Goal: Information Seeking & Learning: Check status

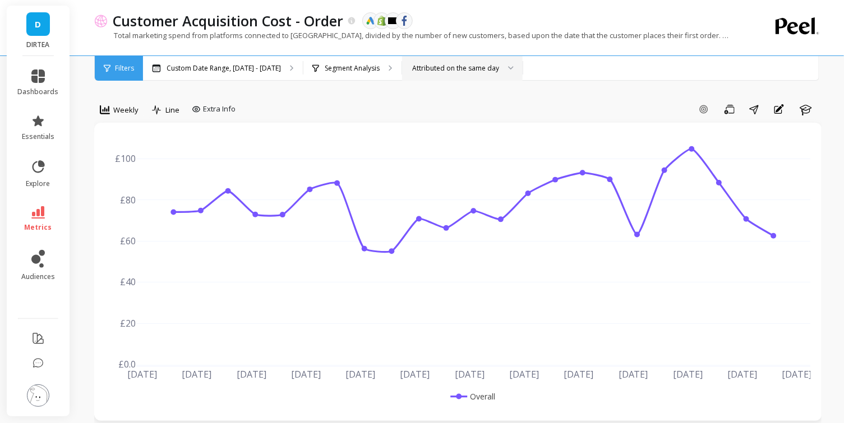
click at [450, 73] on div "Attributed on the same day" at bounding box center [455, 68] width 87 height 11
click at [348, 72] on p "Segment Analysis" at bounding box center [352, 68] width 55 height 9
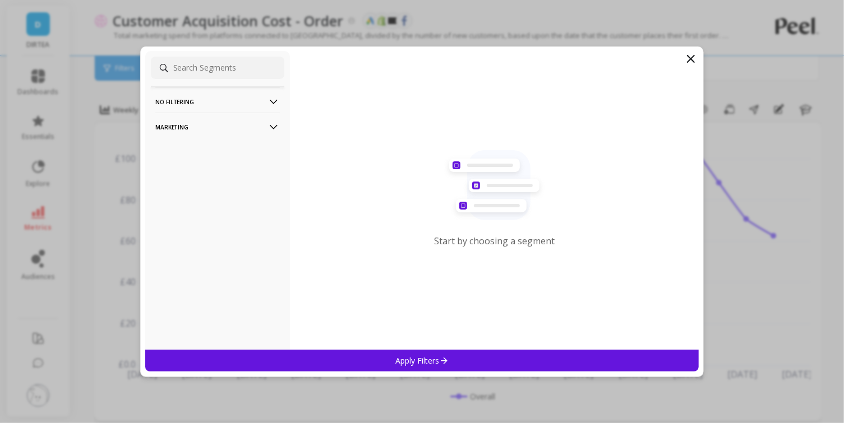
click at [236, 126] on p "Marketing" at bounding box center [217, 127] width 124 height 29
click at [188, 189] on p "Countries" at bounding box center [173, 188] width 33 height 10
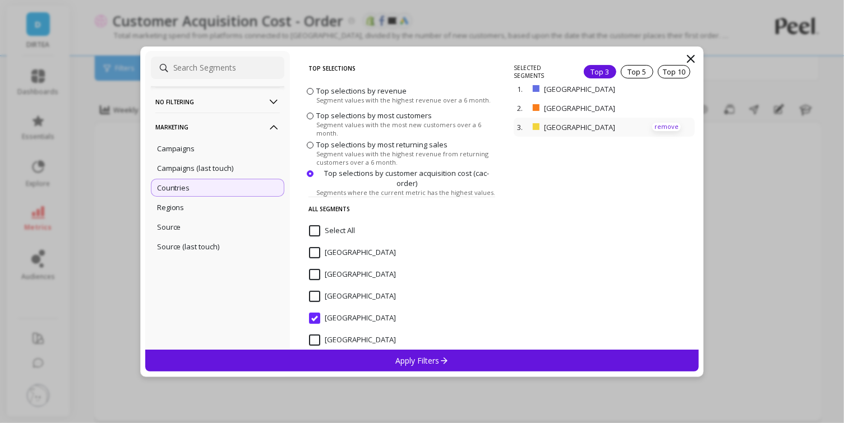
click at [671, 123] on p "remove" at bounding box center [666, 127] width 29 height 8
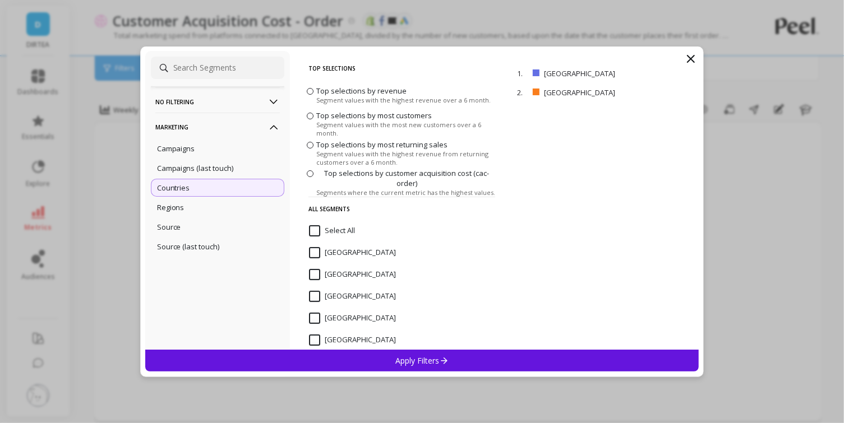
click at [443, 360] on icon at bounding box center [444, 361] width 10 height 10
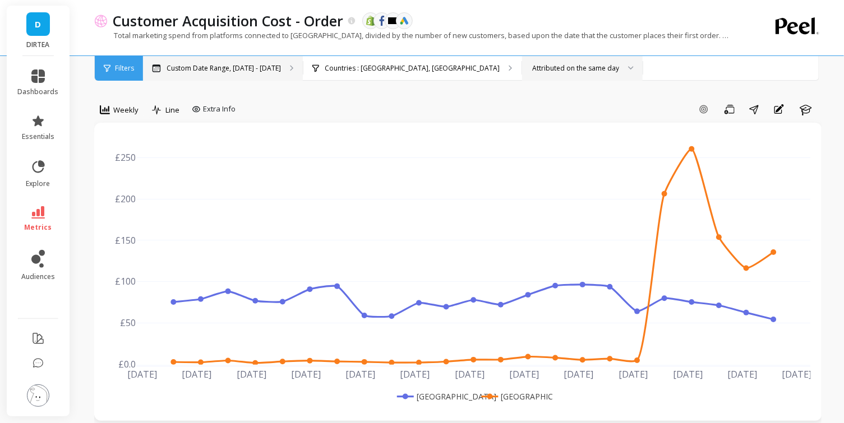
click at [205, 68] on p "Custom Date Range, [DATE] - [DATE]" at bounding box center [223, 68] width 114 height 9
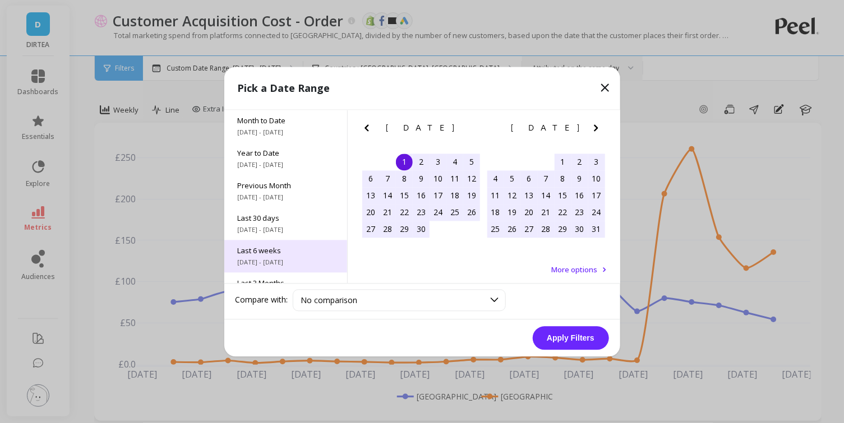
click at [286, 256] on div "Last 6 weeks [DATE] - [DATE]" at bounding box center [285, 256] width 123 height 33
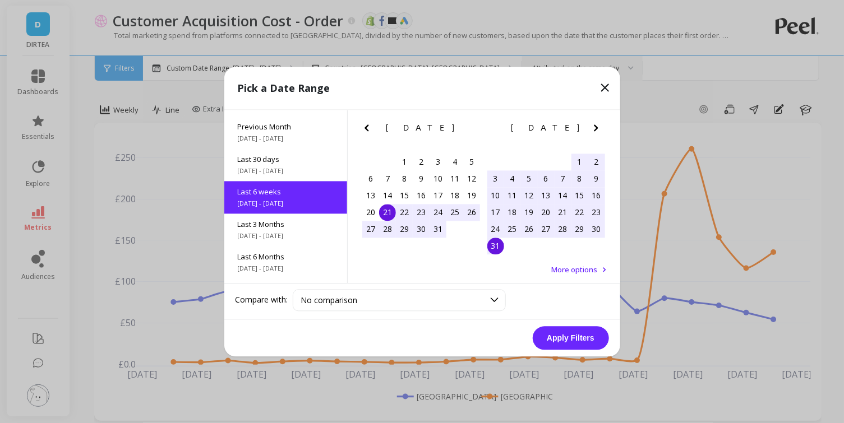
scroll to position [59, 0]
click at [577, 339] on button "Apply Filters" at bounding box center [570, 338] width 76 height 24
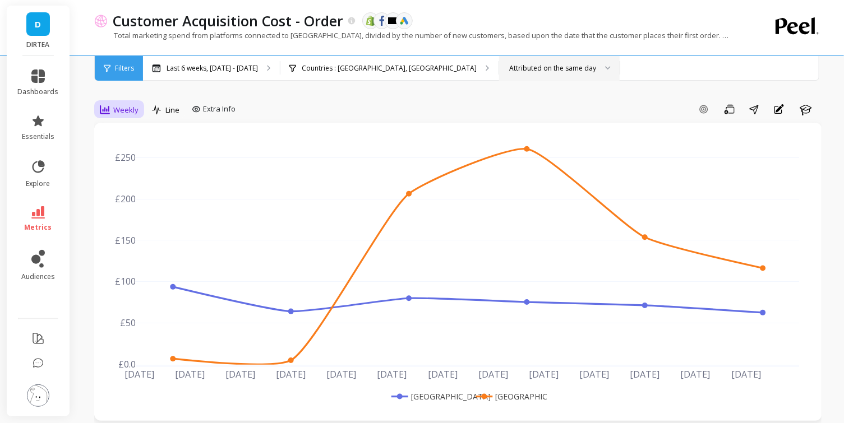
click at [117, 118] on div "Weekly" at bounding box center [118, 109] width 45 height 19
click at [125, 151] on div "Daily" at bounding box center [136, 156] width 64 height 11
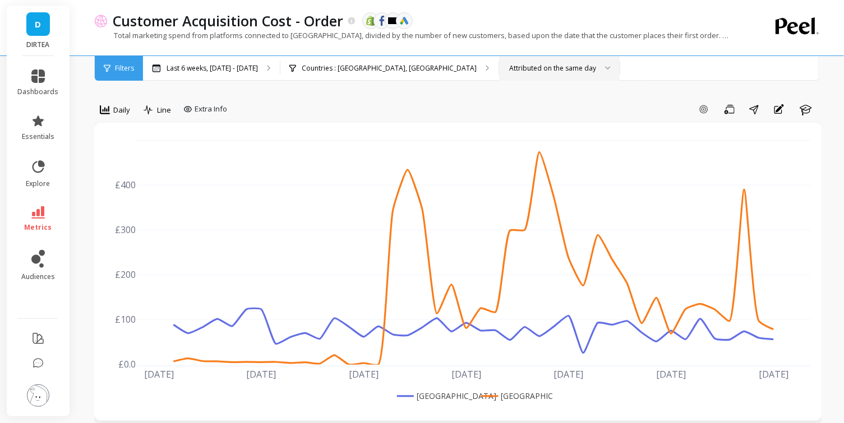
click at [207, 109] on span "Extra Info" at bounding box center [210, 109] width 33 height 11
click at [204, 181] on div "Show values on the chart Values" at bounding box center [216, 174] width 67 height 21
checkbox input "true"
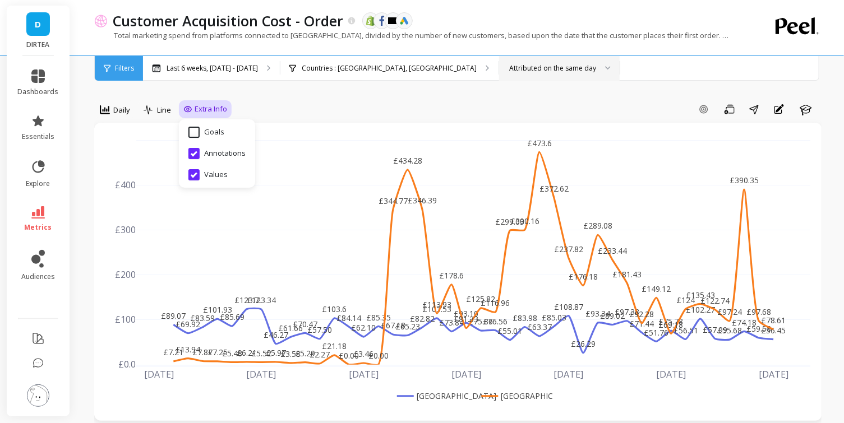
click at [373, 110] on div "Add Goal Save Share Annotations Learn" at bounding box center [526, 109] width 590 height 18
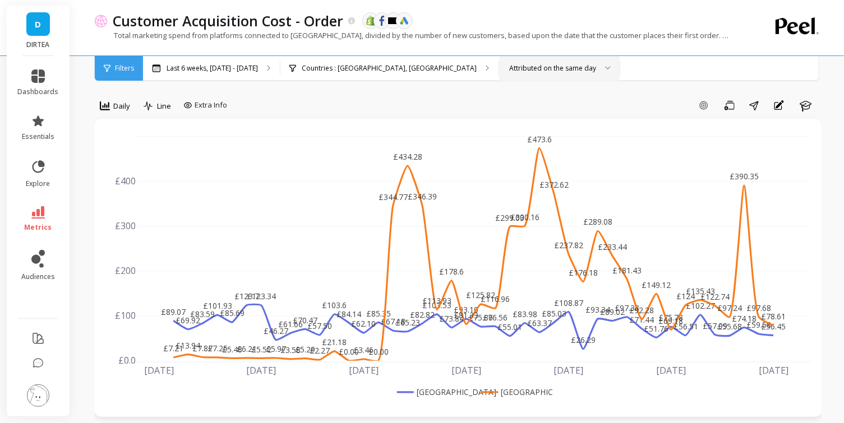
scroll to position [3, 0]
click at [222, 66] on p "Last 6 weeks, [DATE] - [DATE]" at bounding box center [211, 68] width 91 height 9
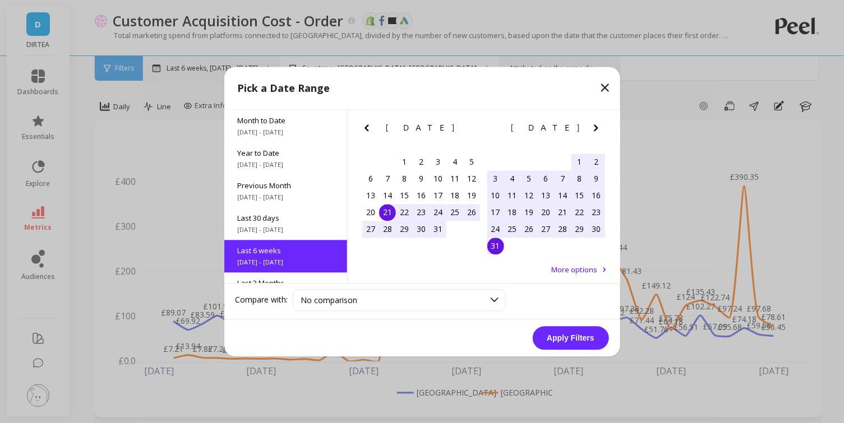
scroll to position [59, 0]
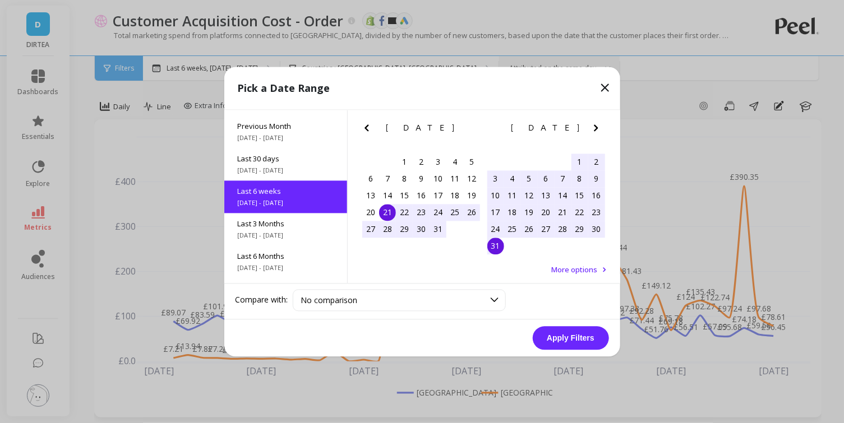
click at [580, 162] on div "1" at bounding box center [579, 162] width 17 height 17
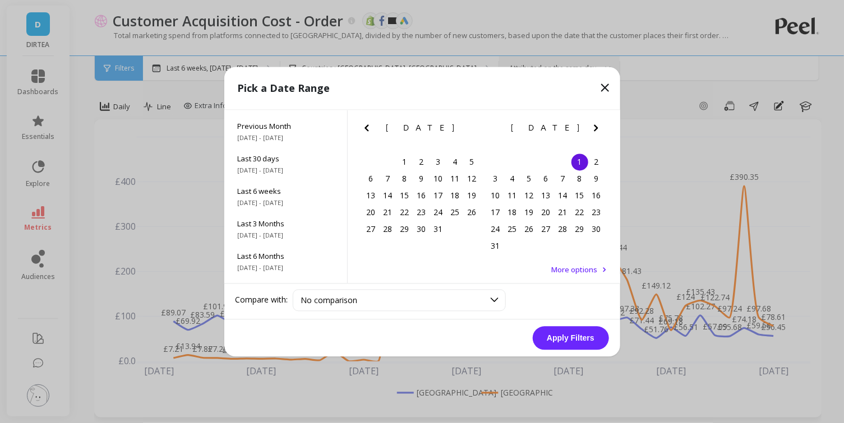
click at [601, 126] on icon "Next Month" at bounding box center [595, 127] width 13 height 13
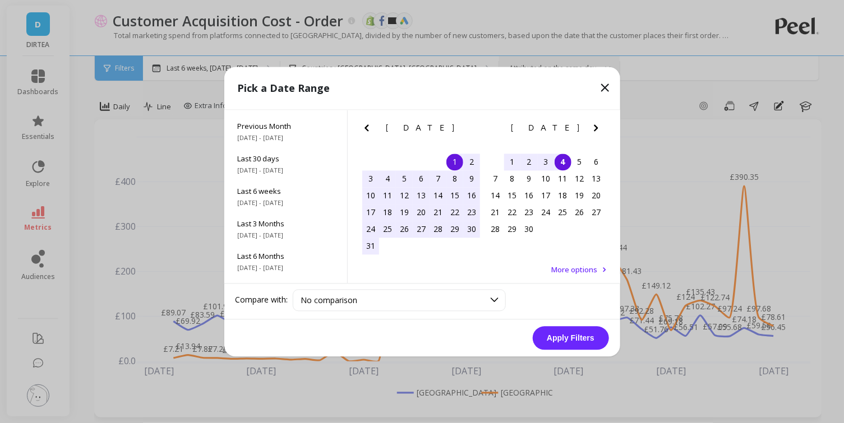
click at [557, 163] on div "4" at bounding box center [562, 162] width 17 height 17
click at [569, 336] on button "Apply Filters" at bounding box center [570, 338] width 76 height 24
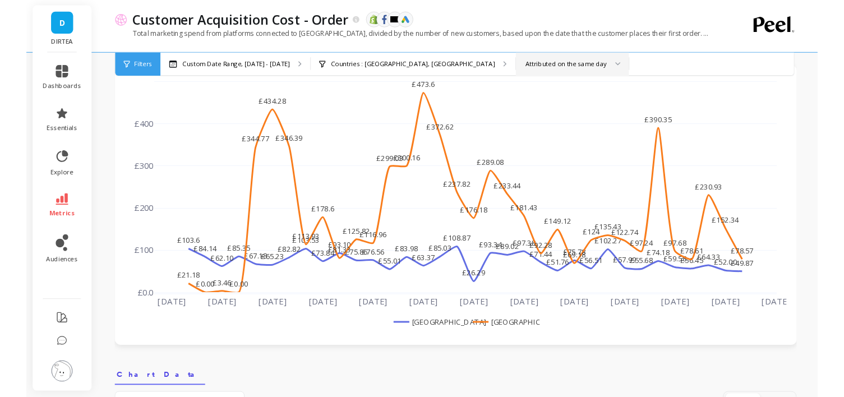
scroll to position [55, 0]
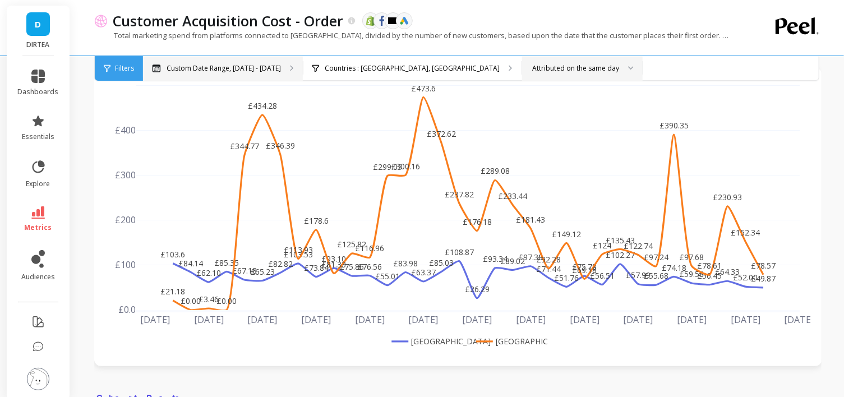
click at [208, 68] on p "Custom Date Range, [DATE] - [DATE]" at bounding box center [223, 68] width 114 height 9
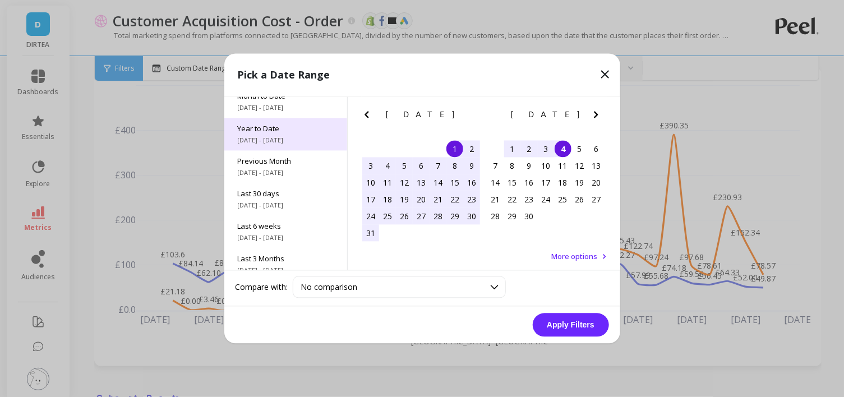
scroll to position [15, 0]
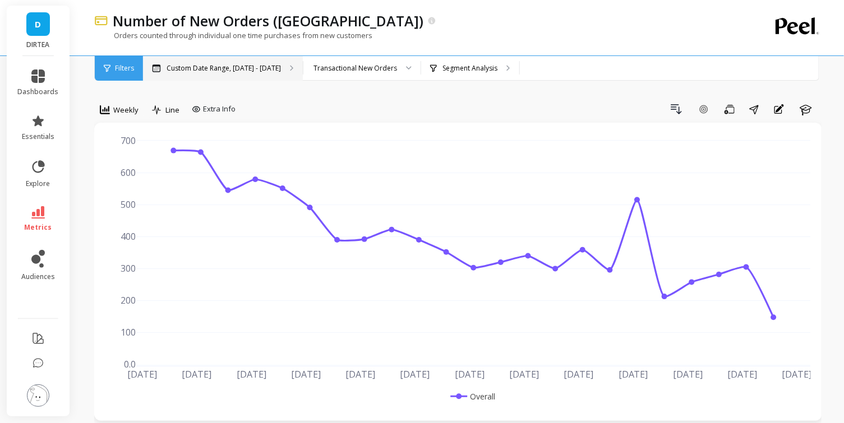
click at [222, 62] on div "Custom Date Range, [DATE] - [DATE]" at bounding box center [223, 68] width 160 height 25
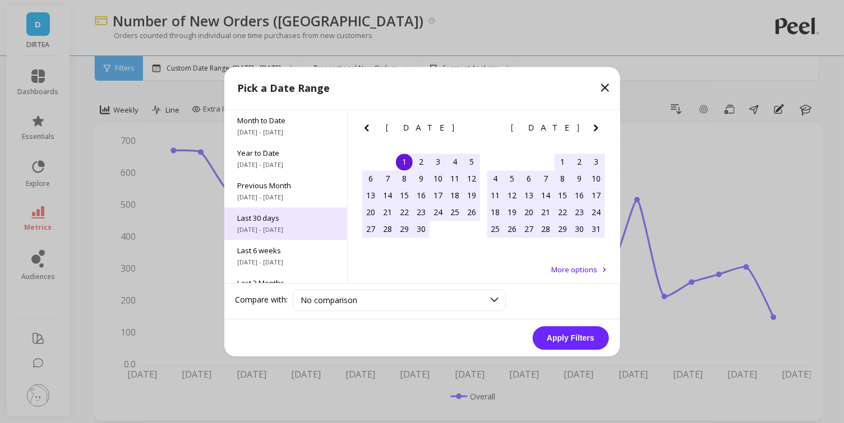
click at [271, 230] on span "[DATE] - [DATE]" at bounding box center [286, 229] width 96 height 9
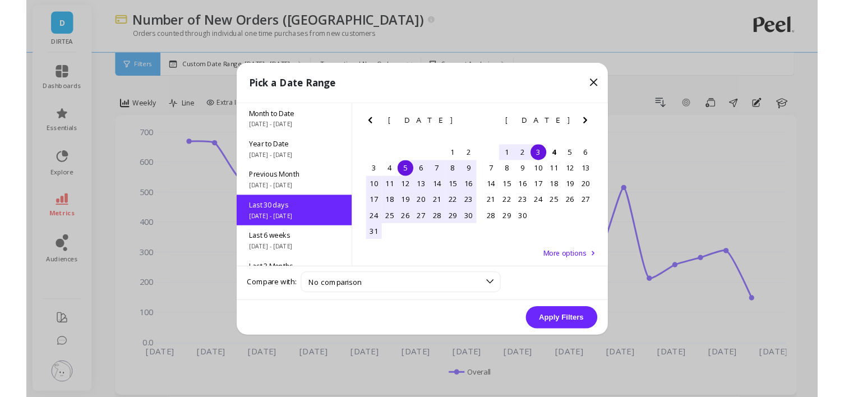
scroll to position [27, 0]
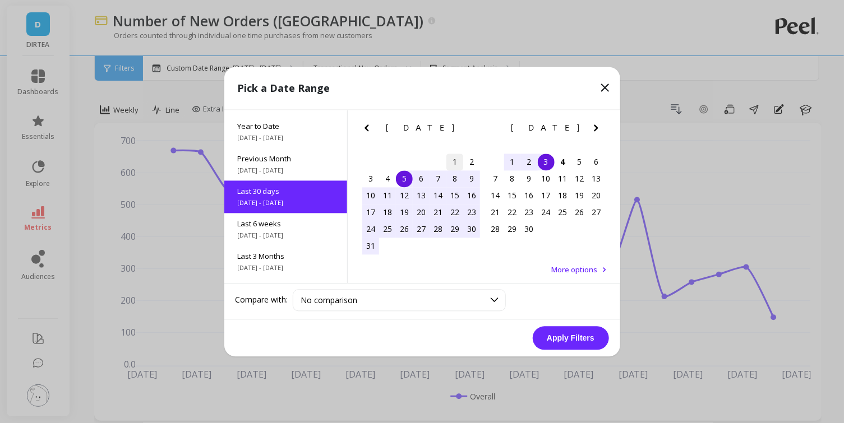
click at [453, 164] on div "1" at bounding box center [454, 162] width 17 height 17
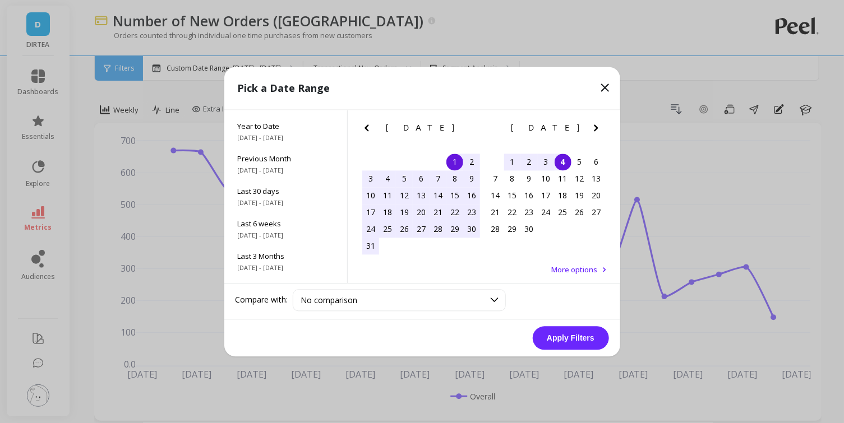
click at [564, 168] on div "4" at bounding box center [562, 162] width 17 height 17
click at [565, 339] on button "Apply Filters" at bounding box center [570, 338] width 76 height 24
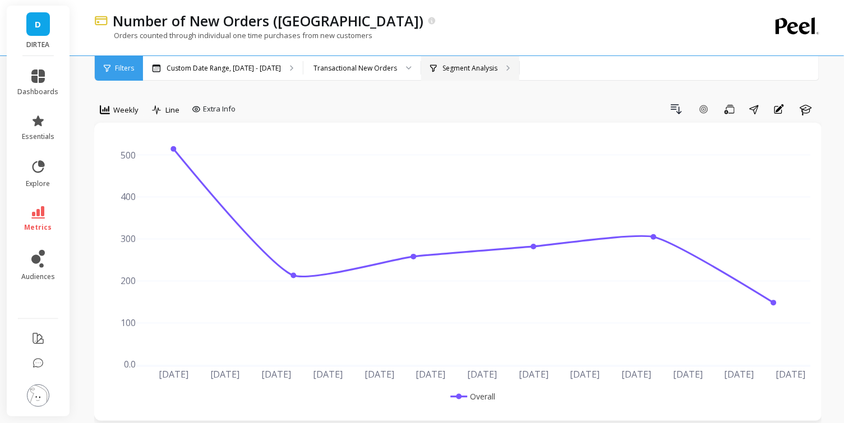
click at [442, 68] on p "Segment Analysis" at bounding box center [469, 68] width 55 height 9
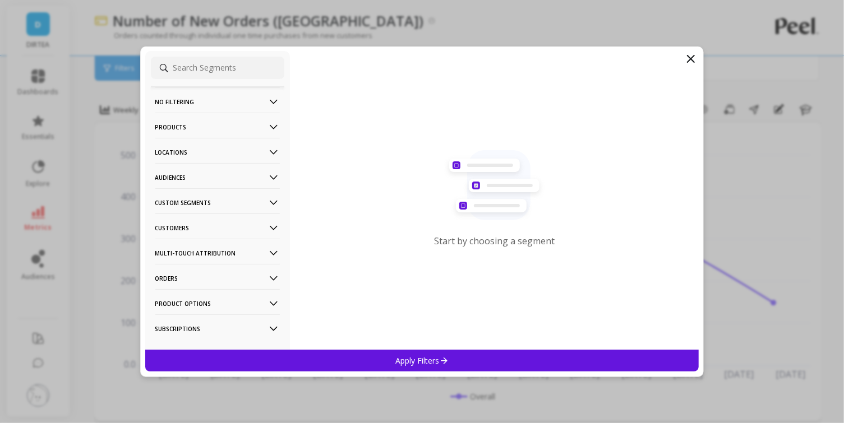
click at [220, 156] on p "Locations" at bounding box center [217, 152] width 124 height 29
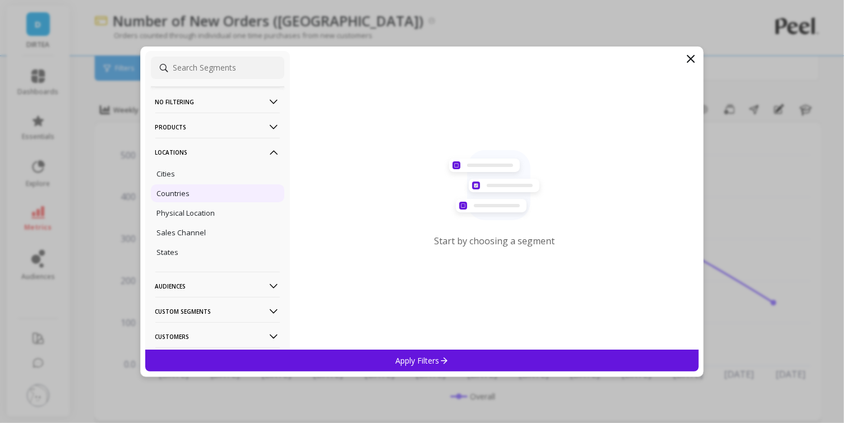
click at [202, 188] on div "Countries" at bounding box center [217, 193] width 133 height 18
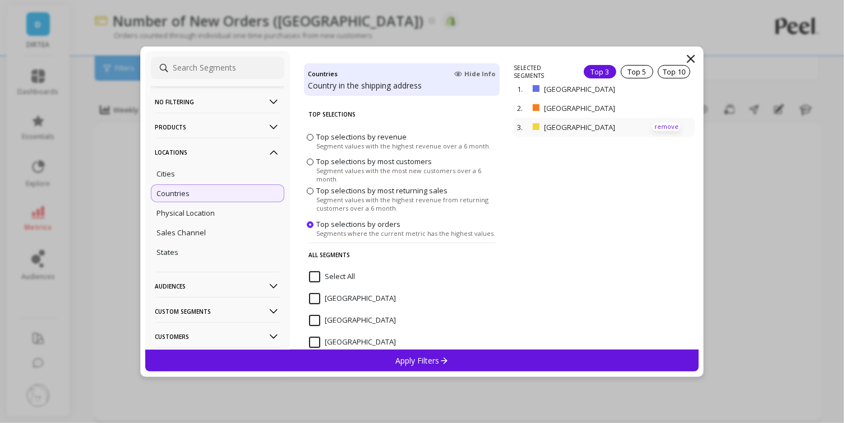
click at [669, 129] on p "remove" at bounding box center [666, 127] width 29 height 8
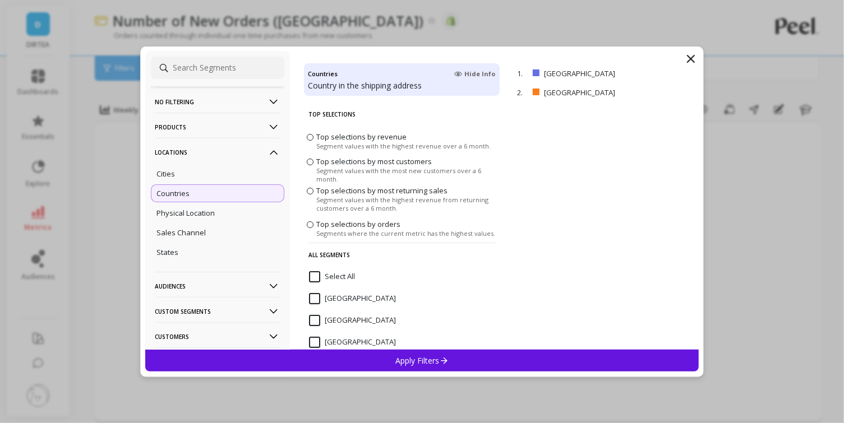
click at [446, 356] on icon at bounding box center [444, 361] width 10 height 10
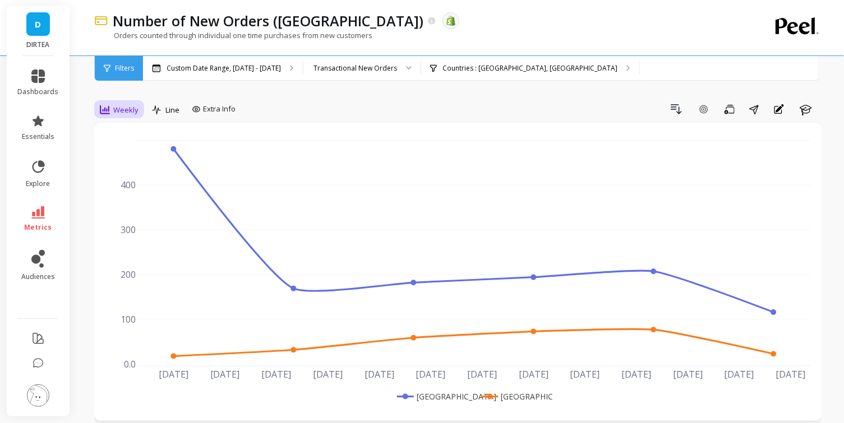
click at [125, 105] on span "Weekly" at bounding box center [125, 110] width 25 height 11
click at [123, 163] on div "Daily" at bounding box center [135, 157] width 77 height 20
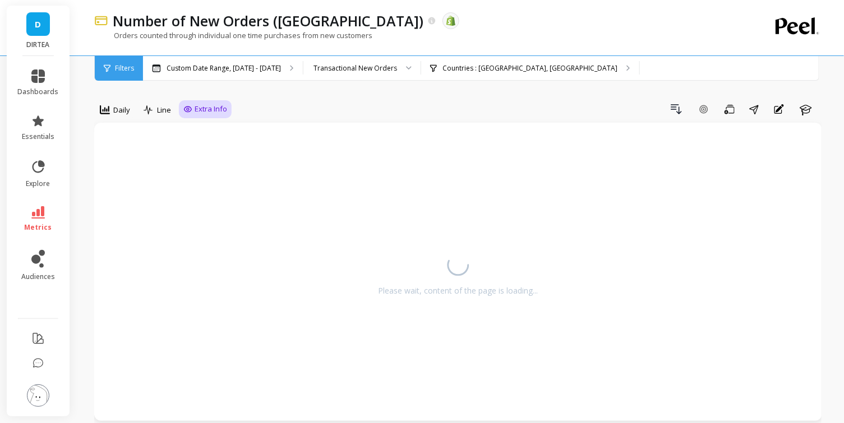
click at [203, 108] on span "Extra Info" at bounding box center [210, 109] width 33 height 11
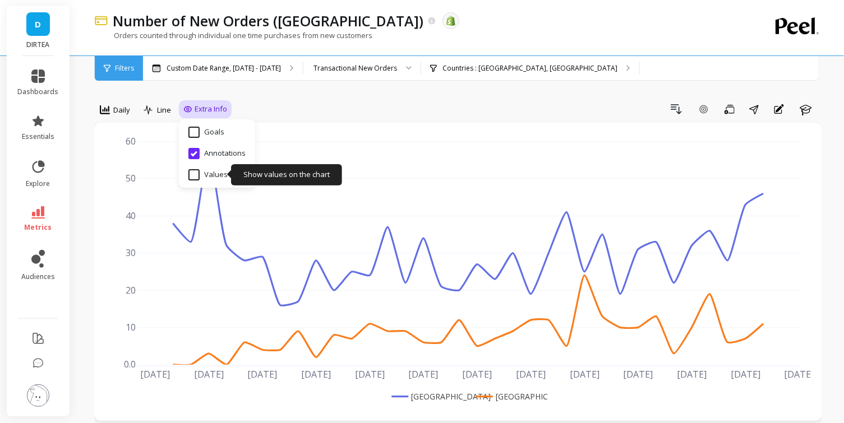
click at [210, 174] on input "Values" at bounding box center [207, 174] width 39 height 11
checkbox input "true"
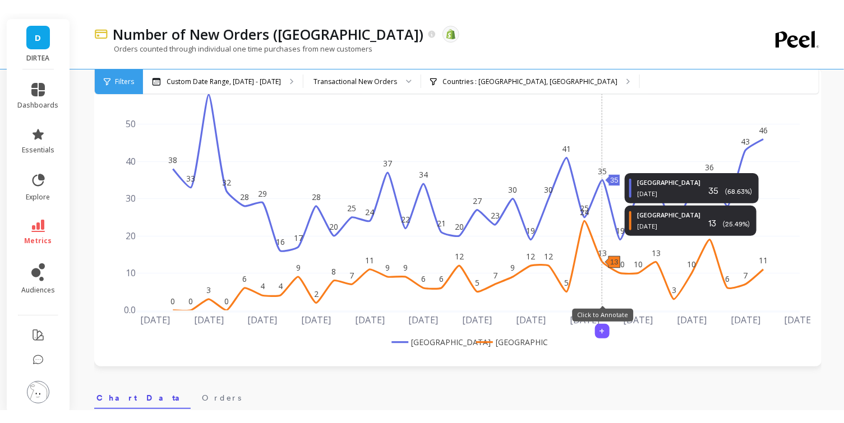
scroll to position [69, 0]
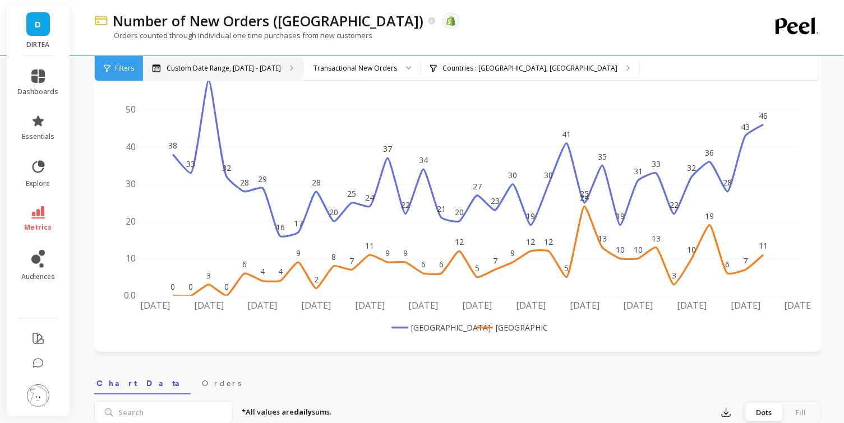
click at [236, 64] on p "Custom Date Range, [DATE] - [DATE]" at bounding box center [223, 68] width 114 height 9
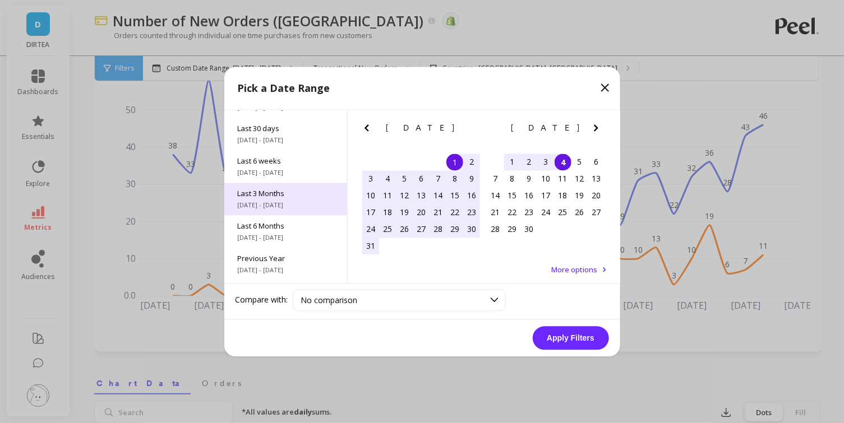
click at [276, 204] on span "[DATE] - [DATE]" at bounding box center [286, 205] width 96 height 9
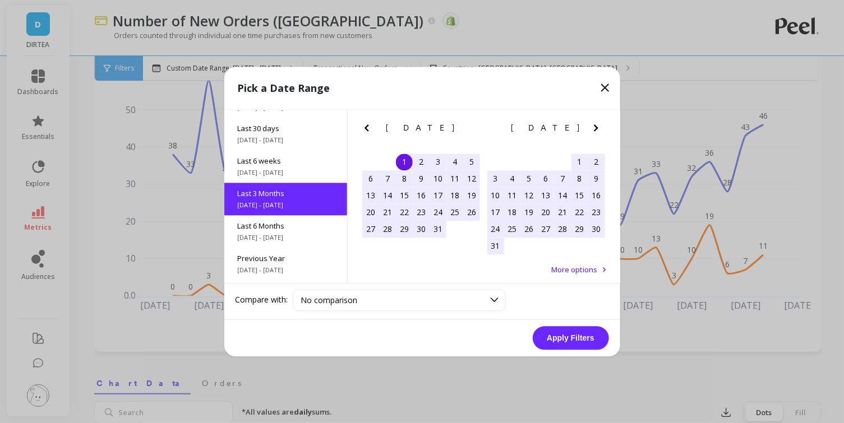
scroll to position [92, 0]
click at [561, 328] on button "Apply Filters" at bounding box center [570, 338] width 76 height 24
